Goal: Navigation & Orientation: Find specific page/section

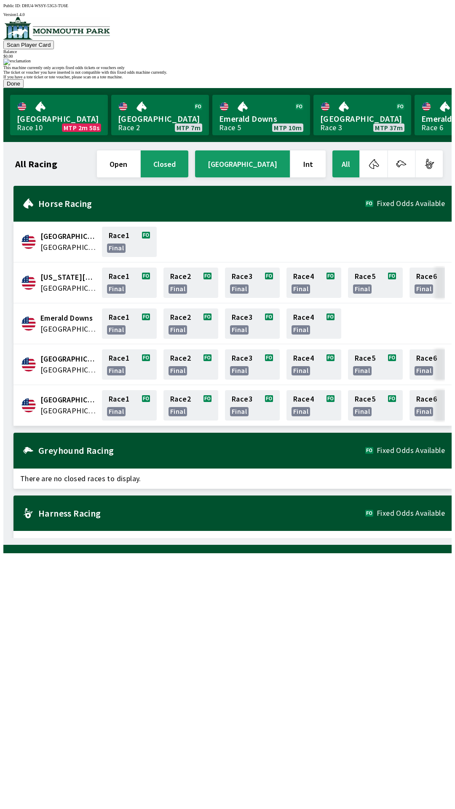
click at [24, 88] on button "Done" at bounding box center [13, 83] width 20 height 9
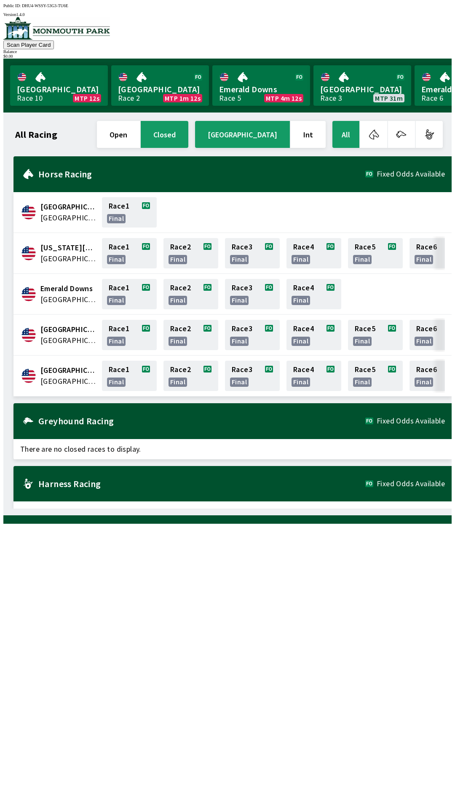
click at [53, 420] on h2 "Greyhound Racing" at bounding box center [201, 421] width 327 height 7
click at [27, 509] on div "All Racing open closed United States Int All Canterbury Park United States Race…" at bounding box center [231, 313] width 442 height 389
click at [147, 501] on span "There are no closed races to display." at bounding box center [232, 511] width 438 height 20
click at [102, 509] on div "All Racing open closed United States Int All Canterbury Park United States Race…" at bounding box center [231, 313] width 442 height 389
click at [129, 482] on h2 "Harness Racing" at bounding box center [201, 483] width 327 height 7
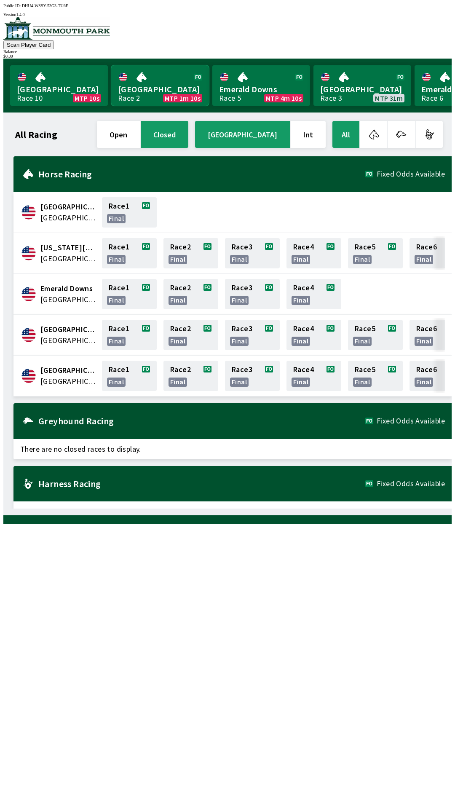
click at [168, 90] on link "Canterbury Park Race 2 MTP 1m 10s" at bounding box center [160, 85] width 98 height 40
click at [140, 3] on div "Public ID: DHU4-WSSY-53G3-TU6E Version 1.4.0" at bounding box center [227, 9] width 448 height 13
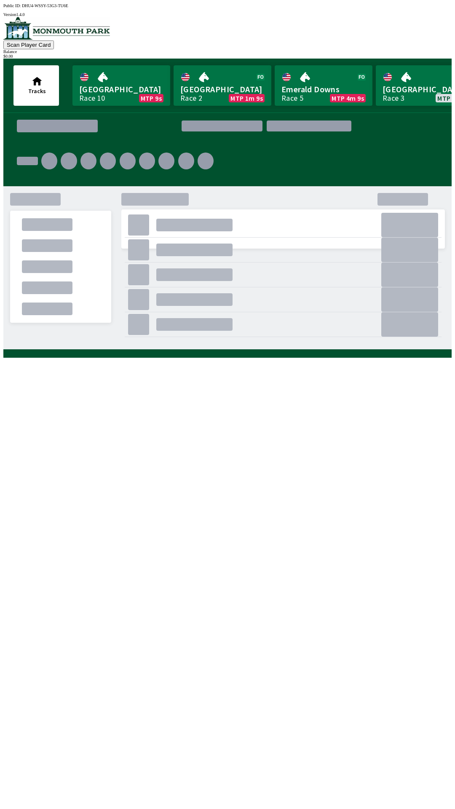
click at [3, 139] on div ". . . . . . . . . . . ." at bounding box center [227, 149] width 448 height 74
click at [3, 350] on div ". . . . . . . . . . . . . . . . . . . . . . . ." at bounding box center [227, 267] width 448 height 163
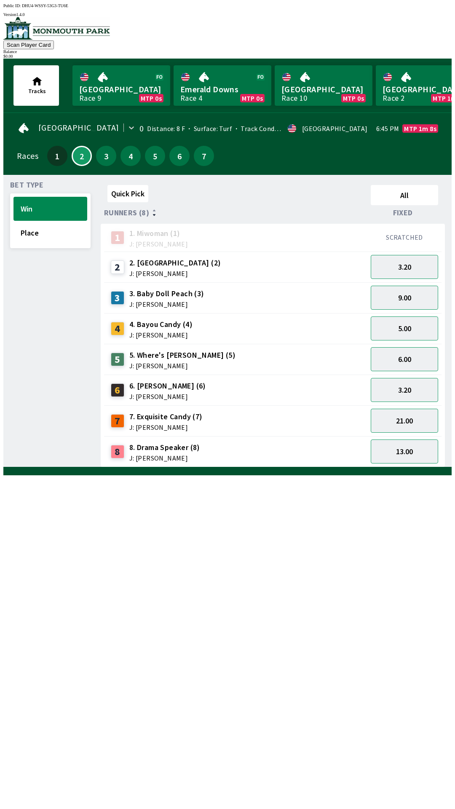
scroll to position [0, 0]
